Goal: Obtain resource: Obtain resource

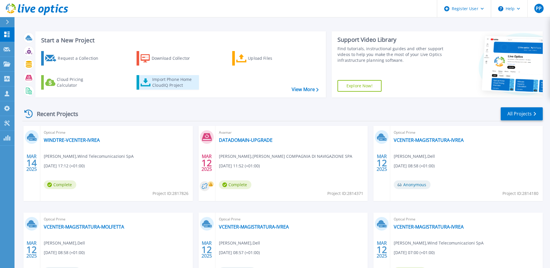
click at [169, 83] on div "Import Phone Home CloudIQ Project" at bounding box center [174, 83] width 45 height 12
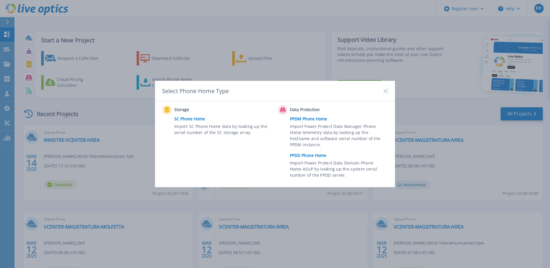
scroll to position [53, 0]
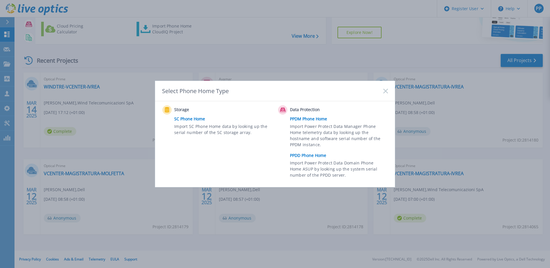
click at [304, 157] on link "PPDD Phone Home" at bounding box center [340, 155] width 101 height 9
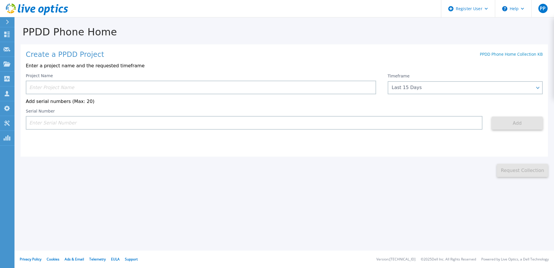
click at [71, 87] on input at bounding box center [201, 88] width 351 height 14
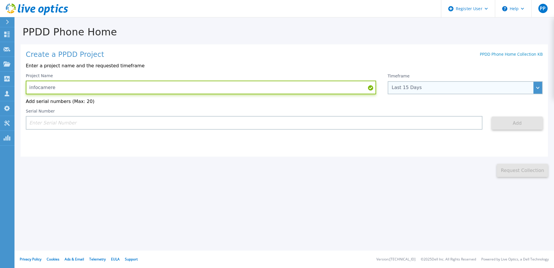
type input "infocamere"
click at [539, 88] on div "Last 15 Days" at bounding box center [465, 87] width 155 height 13
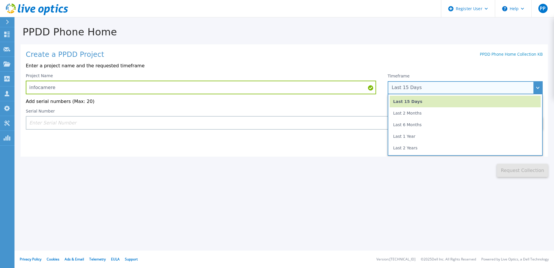
click at [455, 104] on li "Last 15 Days" at bounding box center [465, 102] width 151 height 12
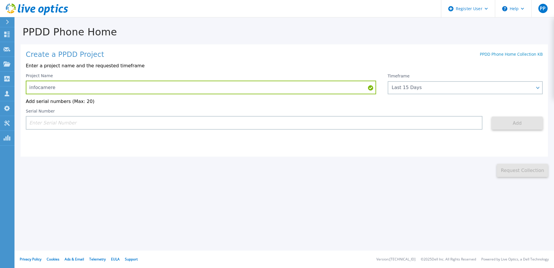
click at [79, 121] on input at bounding box center [254, 123] width 457 height 14
click at [119, 124] on input at bounding box center [254, 123] width 457 height 14
paste input "CKM0020280052"
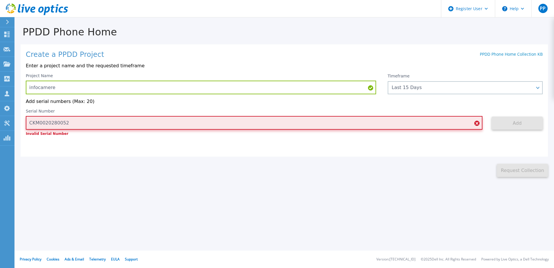
type input "CKM0020280052"
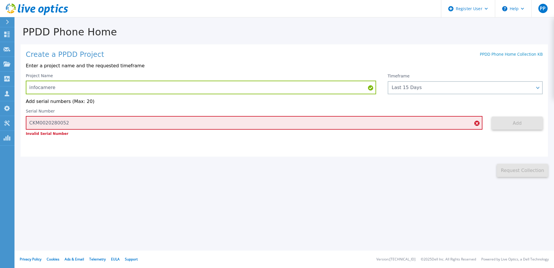
click at [128, 159] on div "This might take a few minutes please wait... Request Collection" at bounding box center [284, 167] width 540 height 21
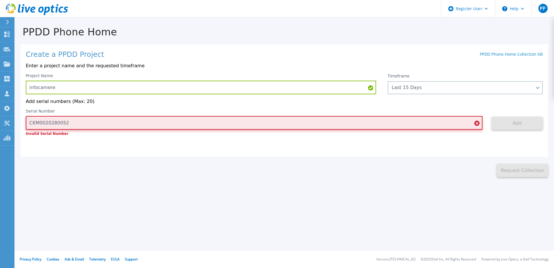
click at [101, 124] on input "CKM0020280052" at bounding box center [254, 123] width 457 height 14
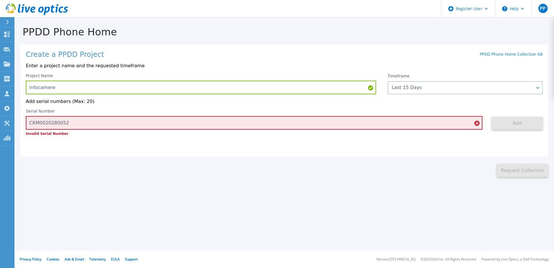
click at [478, 124] on icon at bounding box center [477, 123] width 5 height 5
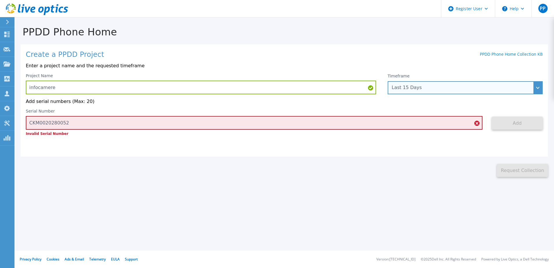
click at [540, 87] on div "Last 15 Days" at bounding box center [465, 87] width 155 height 13
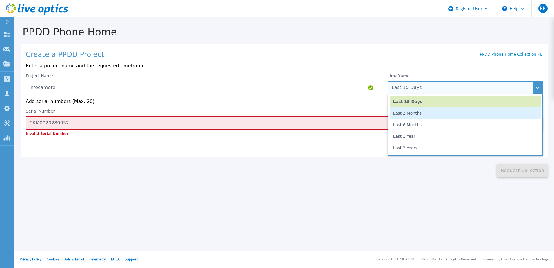
click at [475, 113] on li "Last 2 Months" at bounding box center [465, 113] width 151 height 12
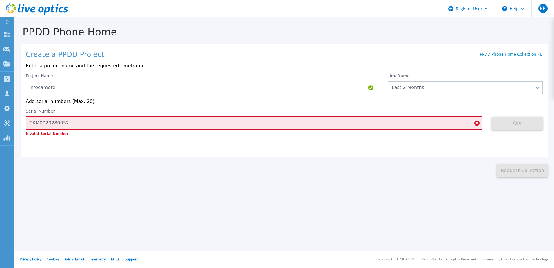
click at [453, 115] on div "Serial Number CKM0020280052 Invalid Serial Number" at bounding box center [254, 122] width 457 height 27
click at [478, 122] on icon at bounding box center [477, 123] width 5 height 5
click at [476, 124] on icon at bounding box center [477, 123] width 5 height 5
click at [478, 125] on icon at bounding box center [477, 123] width 5 height 5
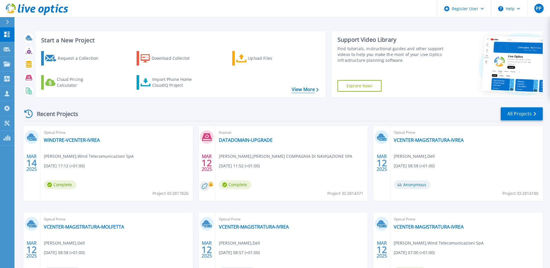
click at [317, 91] on icon at bounding box center [317, 90] width 2 height 4
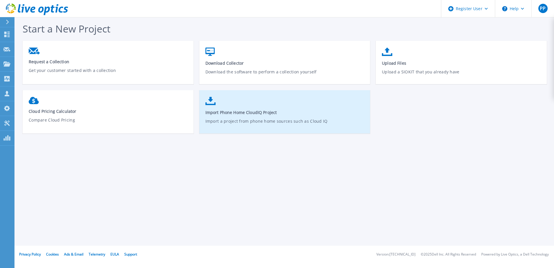
click at [220, 112] on span "Import Phone Home CloudIQ Project" at bounding box center [285, 113] width 159 height 6
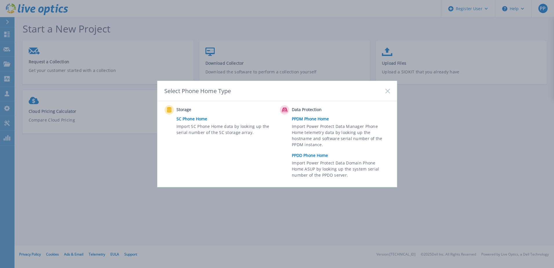
click at [310, 153] on link "PPDD Phone Home" at bounding box center [342, 155] width 101 height 9
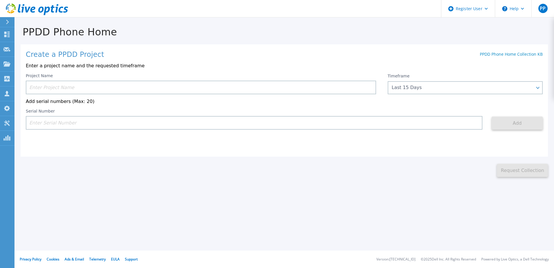
click at [183, 124] on input at bounding box center [254, 123] width 457 height 14
click at [183, 120] on input at bounding box center [254, 123] width 457 height 14
paste input "CKM0020280052"
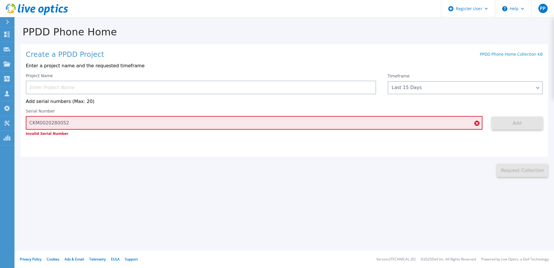
click at [478, 126] on icon at bounding box center [477, 123] width 5 height 5
click at [477, 124] on icon at bounding box center [477, 123] width 5 height 5
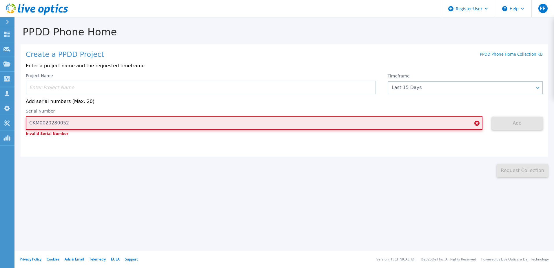
click at [213, 124] on input "CKM0020280052" at bounding box center [254, 123] width 457 height 14
type input "C"
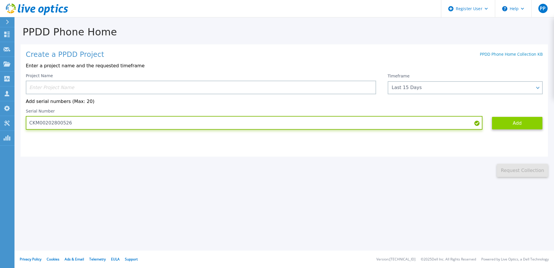
type input "CKM00202800526"
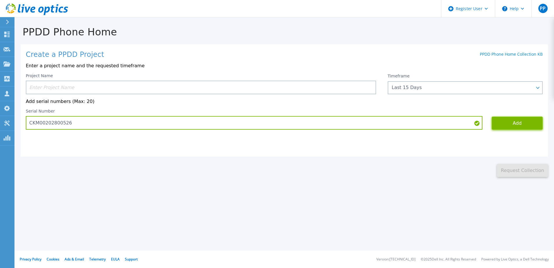
click at [517, 123] on button "Add" at bounding box center [517, 123] width 51 height 13
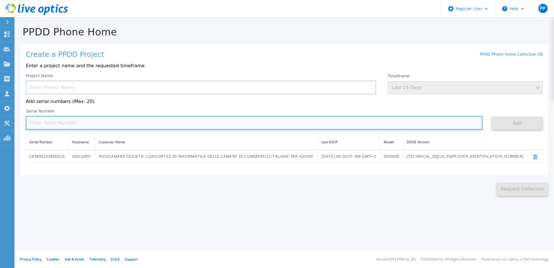
click at [162, 122] on input at bounding box center [254, 123] width 457 height 14
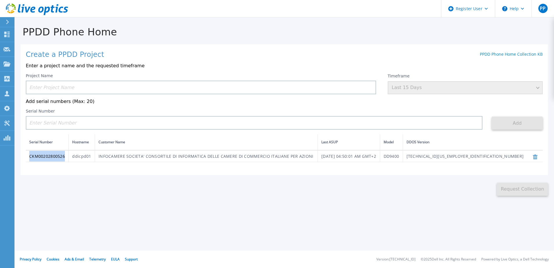
drag, startPoint x: 46, startPoint y: 161, endPoint x: 26, endPoint y: 162, distance: 20.1
click at [26, 162] on td "CKM00202800526" at bounding box center [47, 156] width 43 height 12
copy td "CKM00202800526"
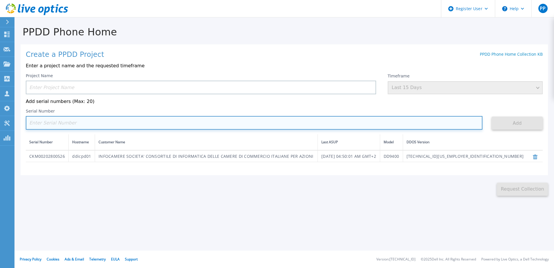
click at [79, 122] on input at bounding box center [254, 123] width 457 height 14
paste input "CKM00202800526"
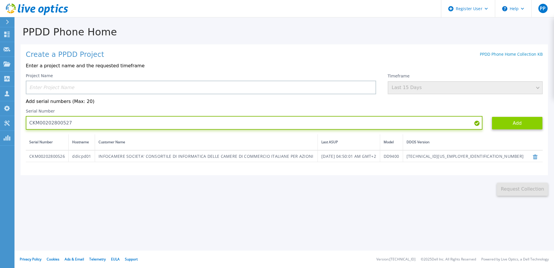
type input "CKM00202800527"
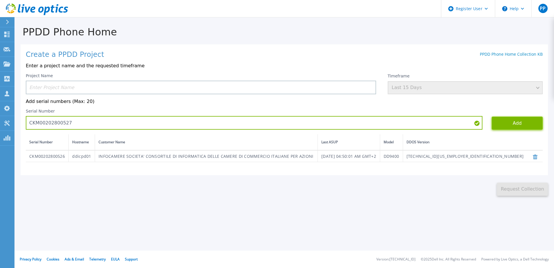
click at [534, 127] on button "Add" at bounding box center [517, 123] width 51 height 13
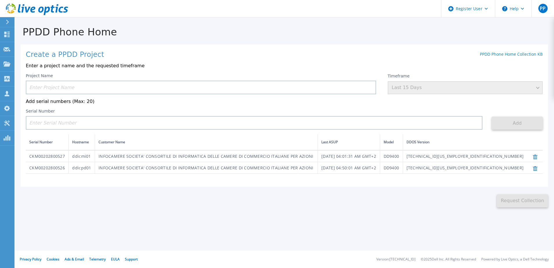
click at [168, 89] on input at bounding box center [201, 88] width 351 height 14
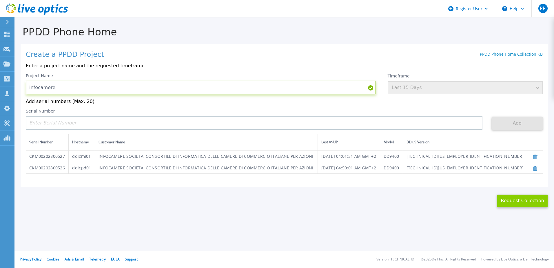
type input "infocamere"
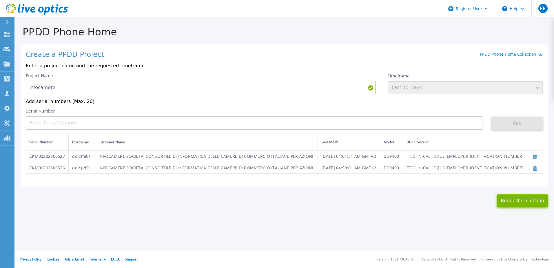
click at [517, 203] on button "Request Collection" at bounding box center [522, 200] width 51 height 13
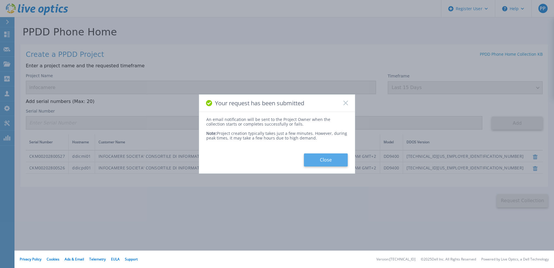
click at [311, 164] on button "Close" at bounding box center [326, 159] width 44 height 13
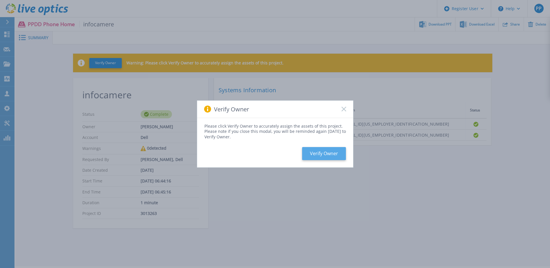
click at [326, 154] on button "Verify Owner" at bounding box center [324, 153] width 44 height 13
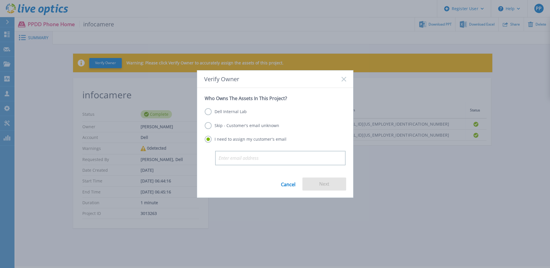
click at [226, 101] on p "Who Owns The Assets In This Project?" at bounding box center [275, 98] width 141 height 6
click at [209, 126] on label "Skip - Customer's email unknown" at bounding box center [242, 125] width 75 height 7
click at [0, 0] on input "Skip - Customer's email unknown" at bounding box center [0, 0] width 0 height 0
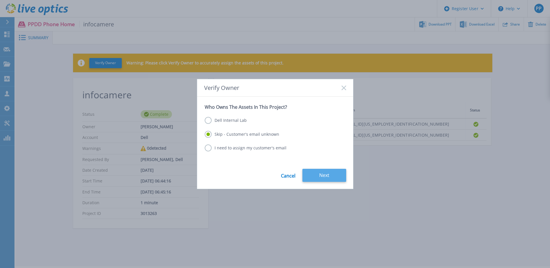
click at [339, 174] on button "Next" at bounding box center [324, 175] width 44 height 13
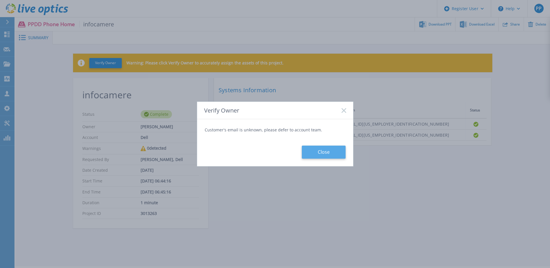
click at [332, 155] on button "Close" at bounding box center [324, 152] width 44 height 13
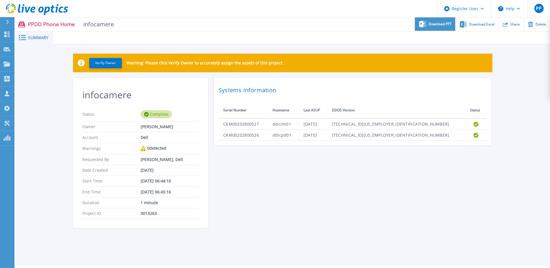
click at [445, 23] on span "Download PPT" at bounding box center [440, 23] width 23 height 3
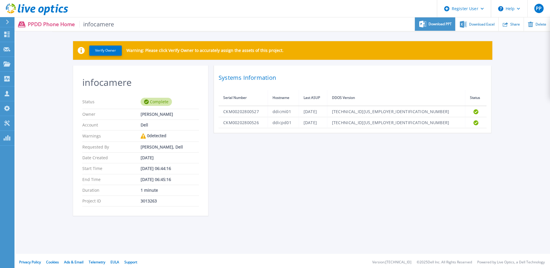
scroll to position [16, 0]
